Goal: Book appointment/travel/reservation: Book appointment/travel/reservation

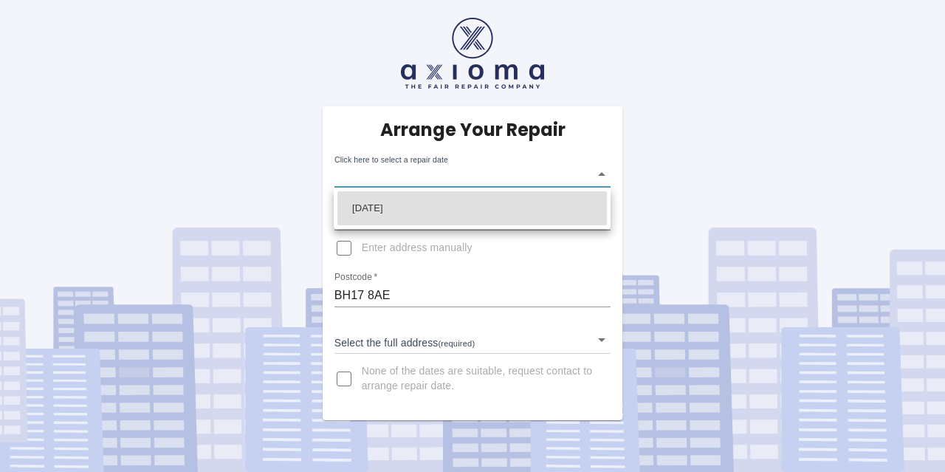
click at [510, 170] on body "Arrange Your Repair Click here to select a repair date ​ Phone Number   * 07962…" at bounding box center [472, 236] width 945 height 472
click at [592, 176] on div at bounding box center [472, 236] width 945 height 472
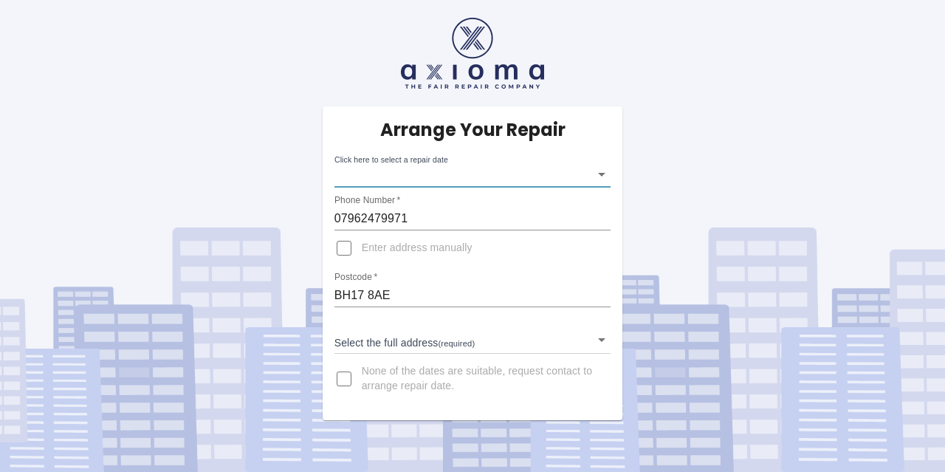
click at [574, 176] on body "Arrange Your Repair Click here to select a repair date ​ Phone Number   * 07962…" at bounding box center [472, 236] width 945 height 472
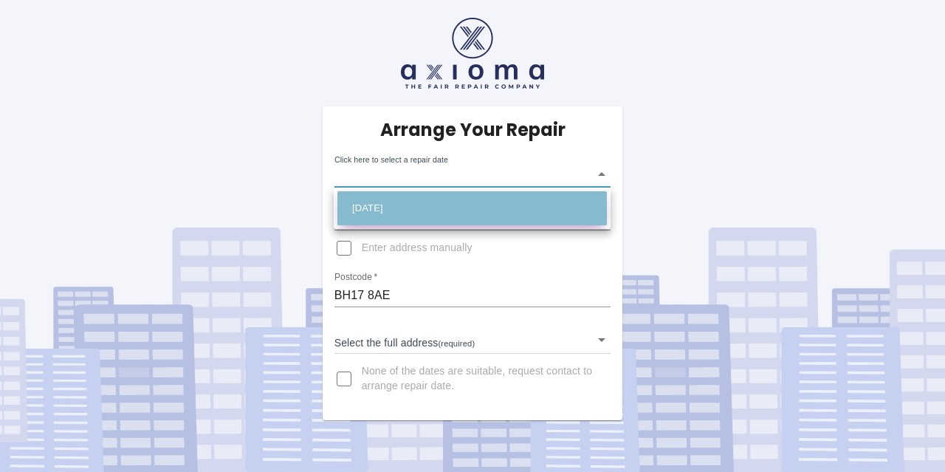
click at [490, 205] on li "[DATE]" at bounding box center [471, 208] width 269 height 34
type input "[DATE]T00:00:00.000Z"
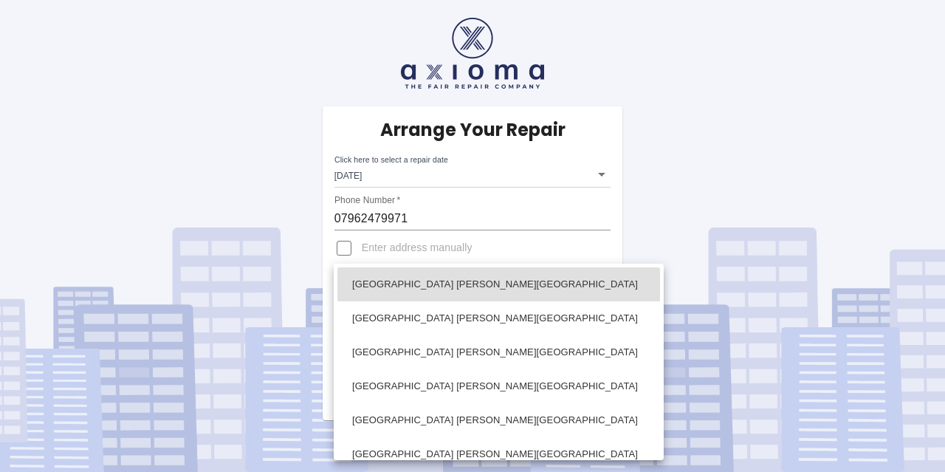
click at [460, 340] on body "Arrange Your Repair Click here to select a repair date [DATE] [DATE]T00:00:00.0…" at bounding box center [472, 236] width 945 height 472
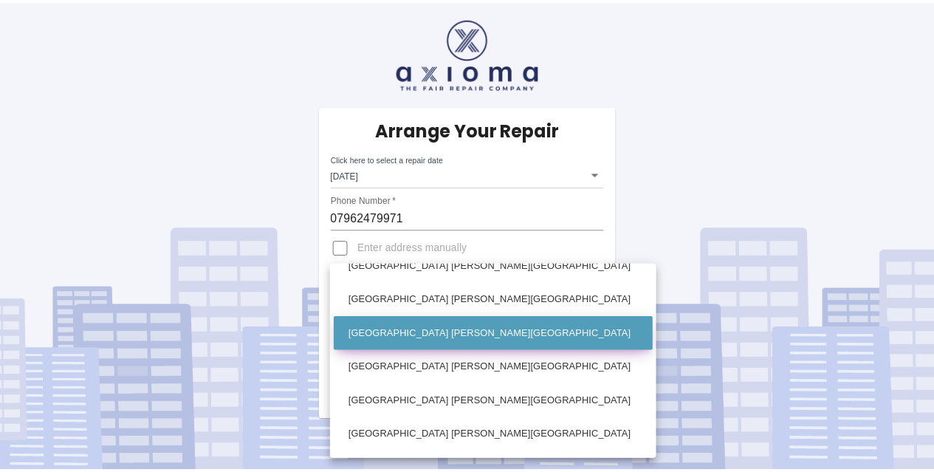
scroll to position [286, 0]
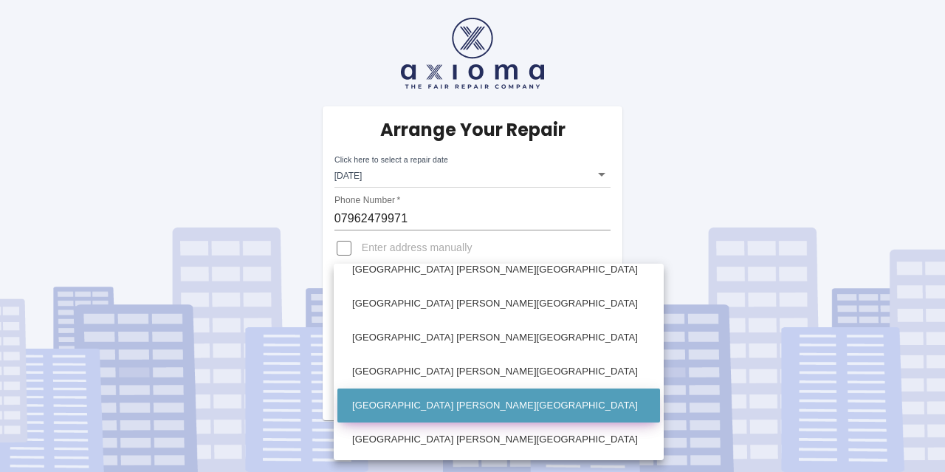
click at [440, 404] on li "[GEOGRAPHIC_DATA] [PERSON_NAME][GEOGRAPHIC_DATA]" at bounding box center [498, 405] width 323 height 34
type input "[GEOGRAPHIC_DATA] [PERSON_NAME][GEOGRAPHIC_DATA]"
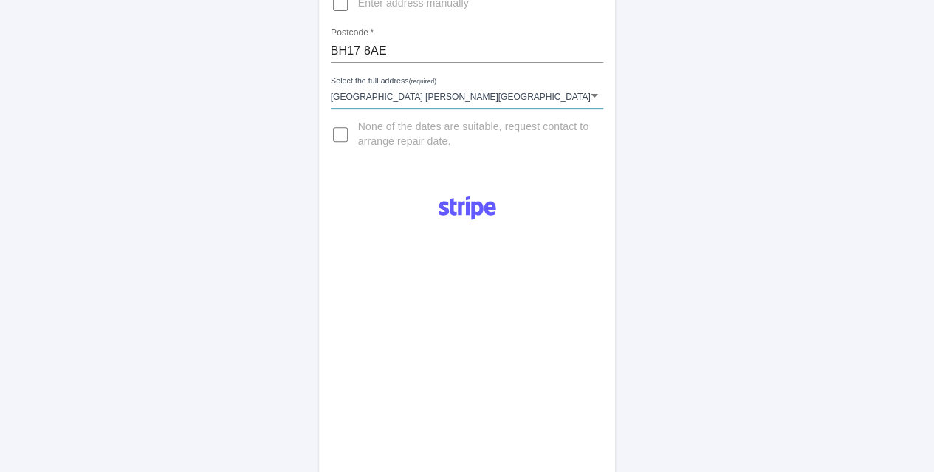
scroll to position [221, 0]
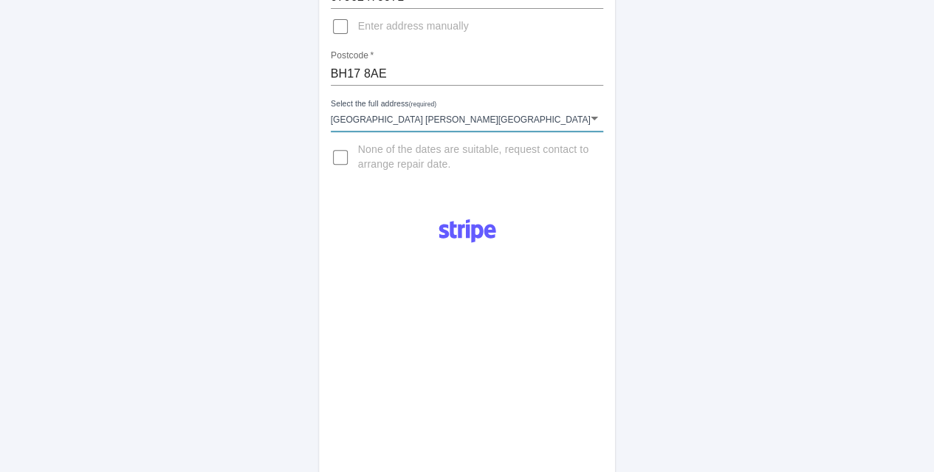
click at [335, 159] on input "None of the dates are suitable, request contact to arrange repair date." at bounding box center [340, 157] width 35 height 35
checkbox input "true"
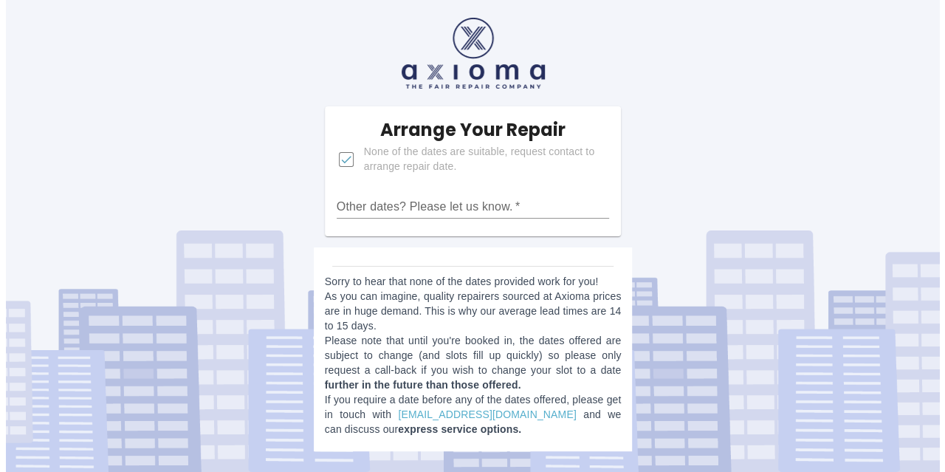
scroll to position [0, 0]
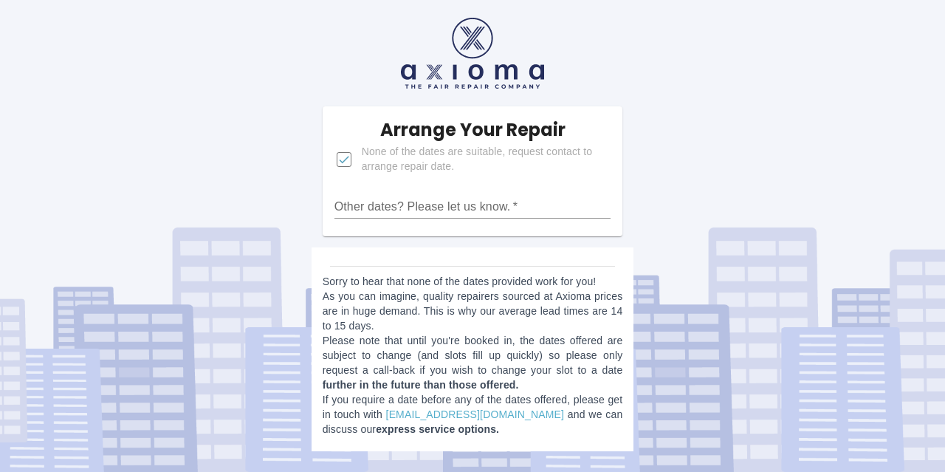
click at [452, 213] on input "Other dates? Please let us know.   *" at bounding box center [472, 207] width 277 height 24
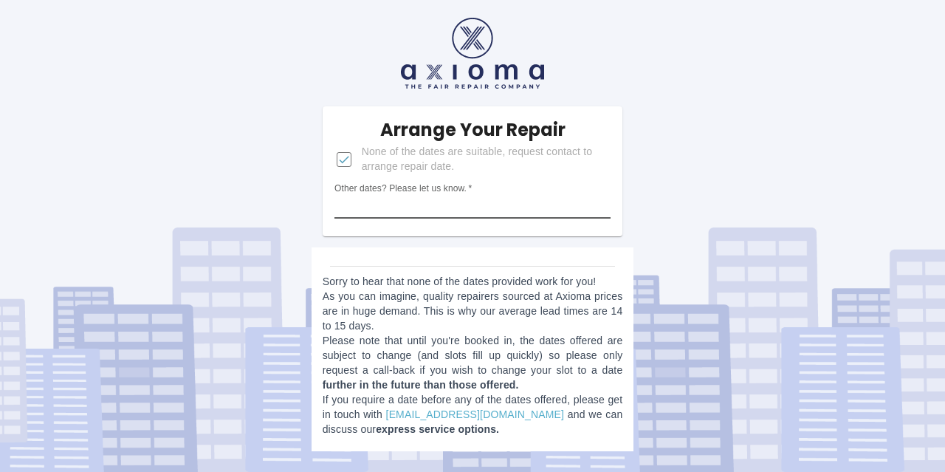
click at [369, 206] on input "Other dates? Please let us know.   *" at bounding box center [472, 207] width 277 height 24
click at [523, 205] on input "Other dates? Please let us know.   *" at bounding box center [472, 207] width 277 height 24
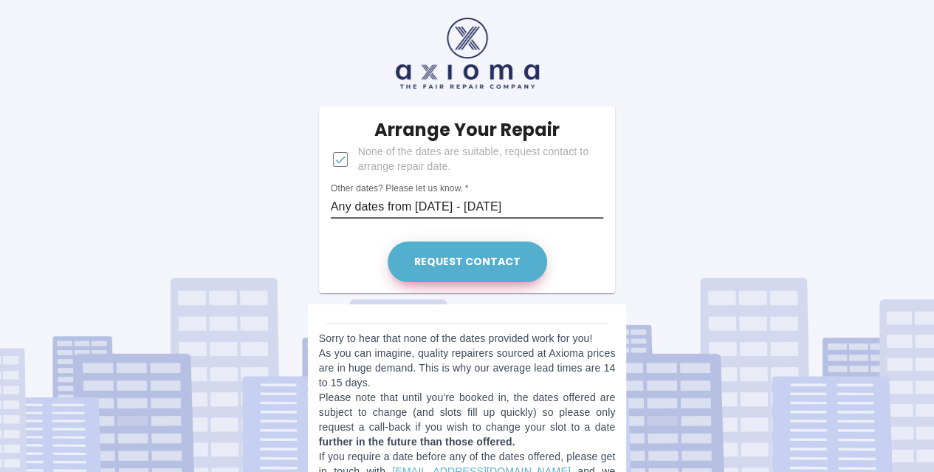
type input "Any dates from [DATE] - [DATE]"
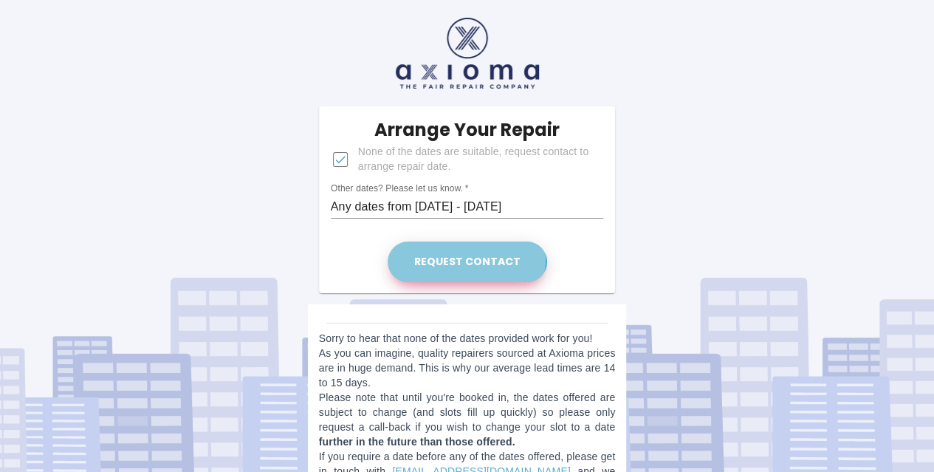
click at [467, 258] on button "Request contact" at bounding box center [467, 261] width 159 height 41
